Goal: Task Accomplishment & Management: Use online tool/utility

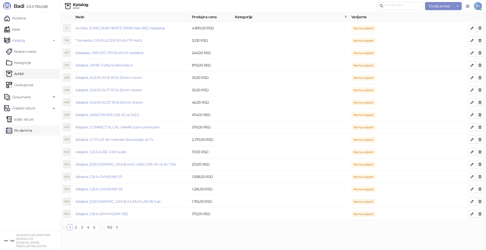
click at [26, 131] on link "Po danima" at bounding box center [19, 130] width 26 height 10
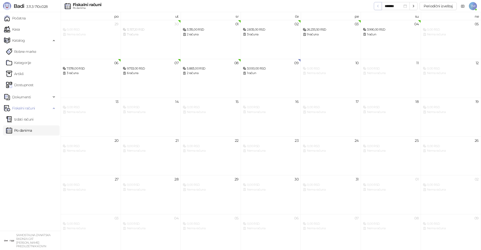
click at [379, 6] on icon "button" at bounding box center [378, 6] width 4 height 4
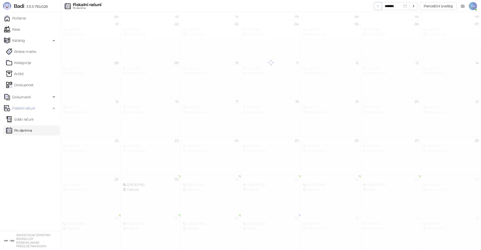
click at [379, 6] on icon "button" at bounding box center [378, 6] width 4 height 4
type input "*******"
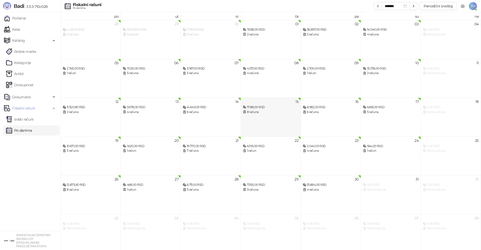
click at [282, 117] on div "15 17.961,00 RSD 8 računa" at bounding box center [271, 117] width 60 height 39
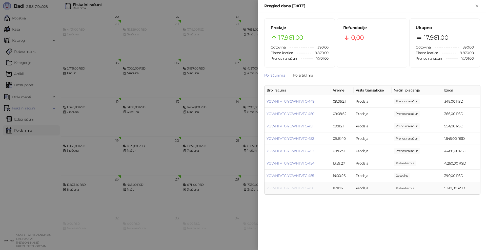
click at [300, 189] on link "YGWHTVTC-YGWHTVTC-456" at bounding box center [290, 188] width 48 height 5
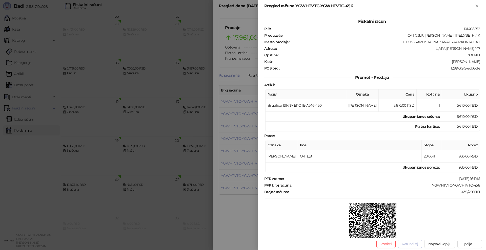
click at [410, 246] on button "Refundiraj" at bounding box center [409, 244] width 25 height 8
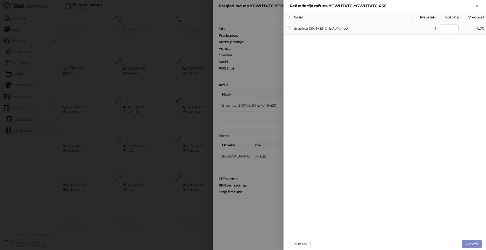
type input "*"
click at [466, 244] on button "Potvrdi" at bounding box center [471, 244] width 20 height 8
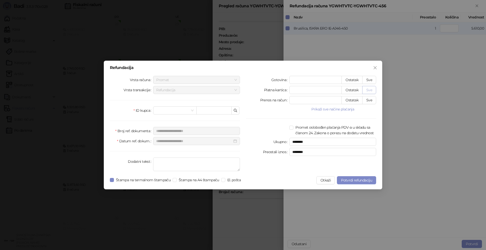
click at [366, 91] on button "Sve" at bounding box center [369, 90] width 14 height 8
type input "****"
click at [192, 111] on span at bounding box center [174, 111] width 37 height 8
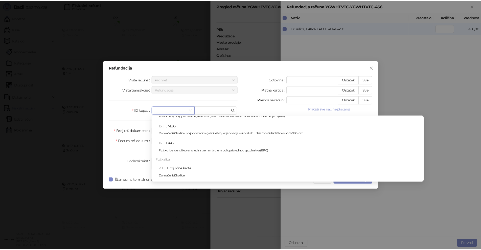
scroll to position [101, 0]
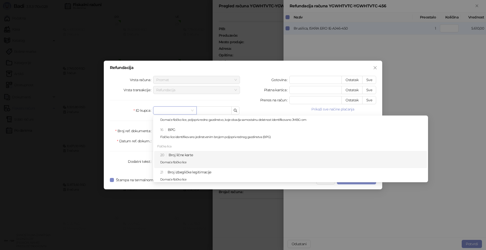
click at [183, 158] on div "20 Broj lične karte Domaće fizičko lice" at bounding box center [292, 159] width 264 height 15
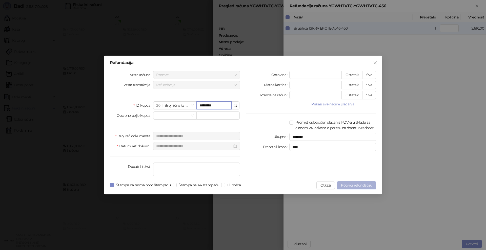
type input "*********"
click at [366, 187] on span "Potvrdi refundaciju" at bounding box center [356, 185] width 31 height 5
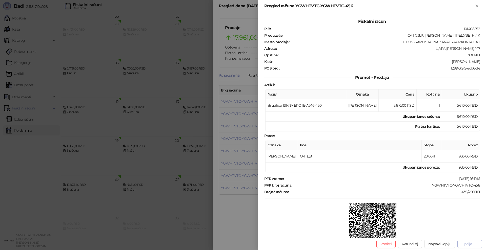
click at [471, 246] on div "Opcije" at bounding box center [469, 244] width 16 height 5
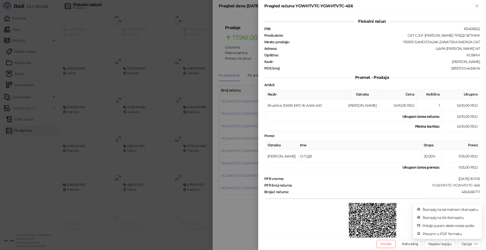
click at [178, 138] on div at bounding box center [243, 125] width 486 height 250
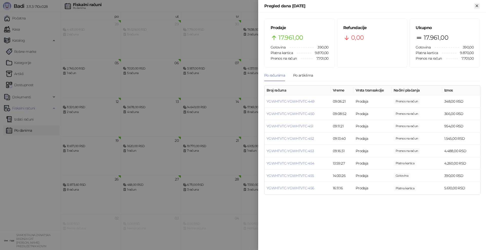
click at [477, 5] on icon "Zatvori" at bounding box center [476, 6] width 5 height 5
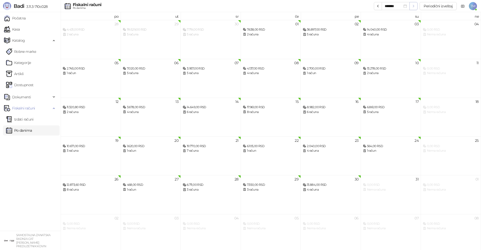
click at [414, 7] on icon "button" at bounding box center [414, 6] width 4 height 4
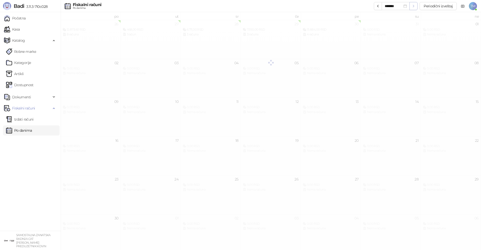
click at [414, 7] on icon "button" at bounding box center [414, 6] width 4 height 4
type input "*******"
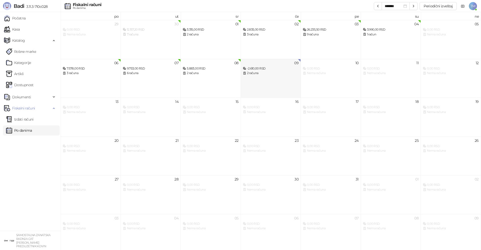
click at [280, 75] on div "2 računa" at bounding box center [271, 73] width 56 height 5
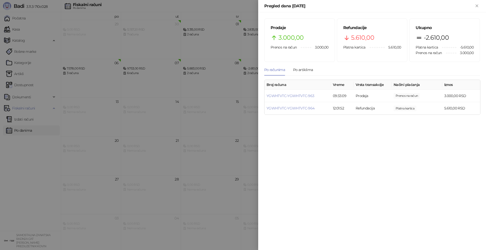
click at [477, 6] on icon "Zatvori" at bounding box center [476, 6] width 2 height 2
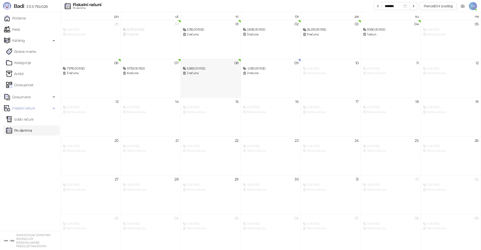
click at [227, 75] on div "2 računa" at bounding box center [211, 73] width 56 height 5
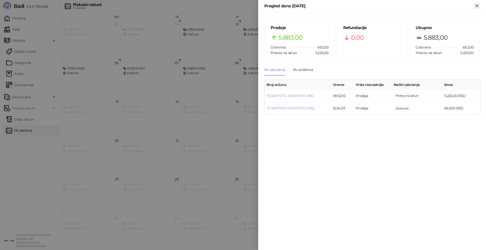
click at [477, 6] on icon "Zatvori" at bounding box center [476, 6] width 2 height 2
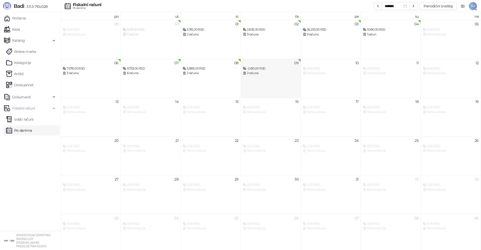
click at [287, 80] on div "09 -2.610,00 RSD 2 računa" at bounding box center [271, 78] width 60 height 39
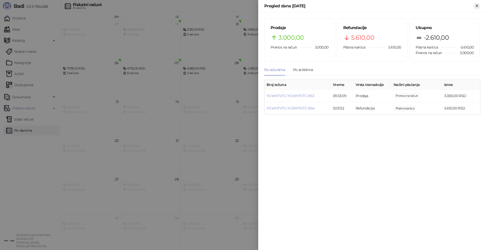
click at [476, 6] on icon "Zatvori" at bounding box center [476, 6] width 2 height 2
